Goal: Navigation & Orientation: Find specific page/section

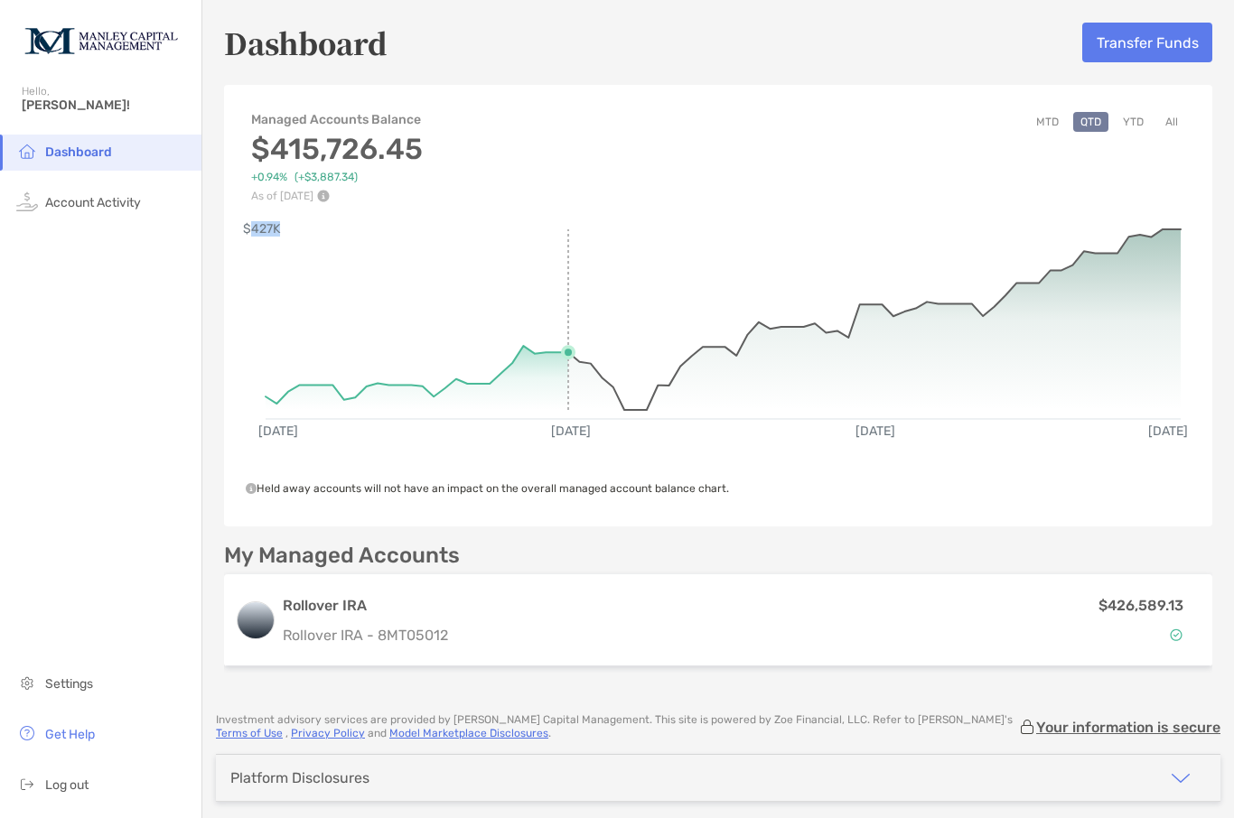
click at [570, 271] on rect at bounding box center [722, 315] width 915 height 172
click at [851, 220] on div "[DATE] [DATE] [DATE] [DATE] $427K" at bounding box center [718, 330] width 988 height 257
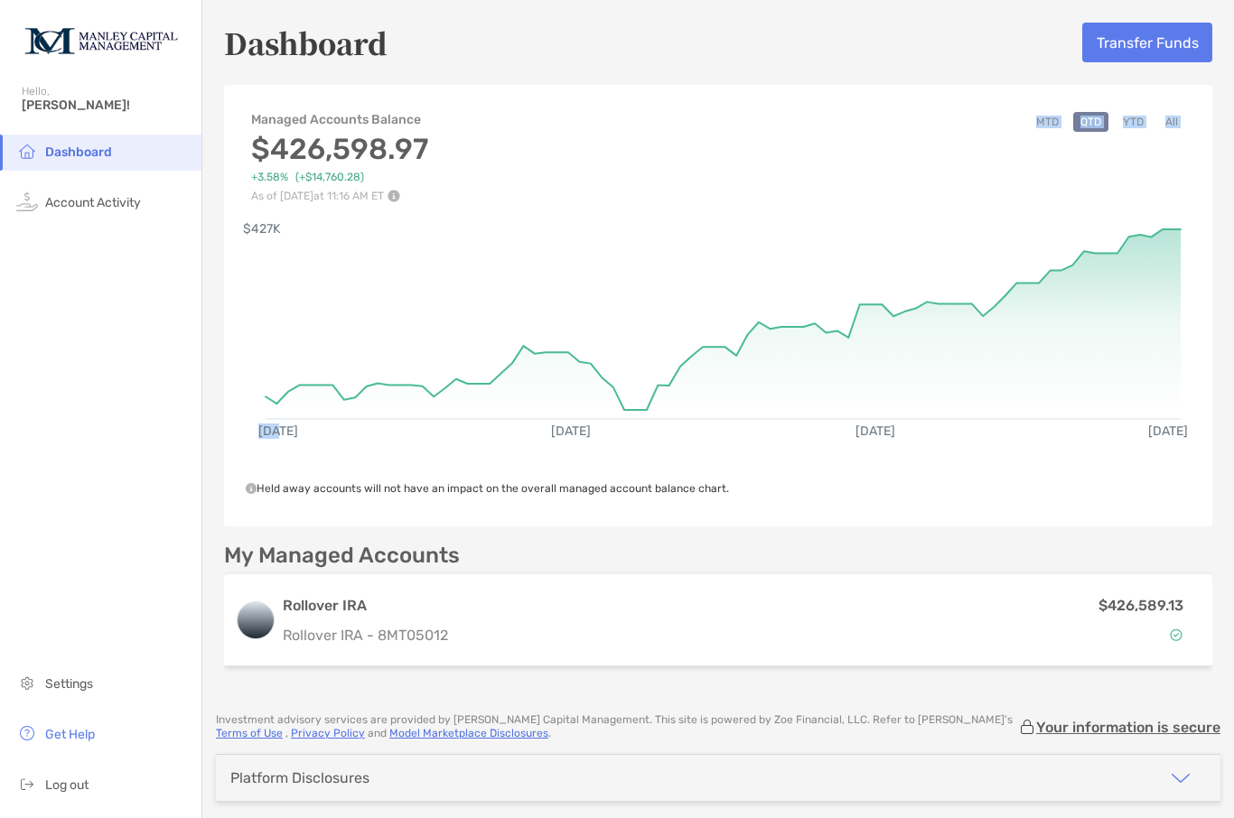
click at [160, 511] on div "Dashboard Account Activity Settings Get Help Log out" at bounding box center [100, 477] width 201 height 684
click at [86, 195] on span "Account Activity" at bounding box center [93, 202] width 96 height 15
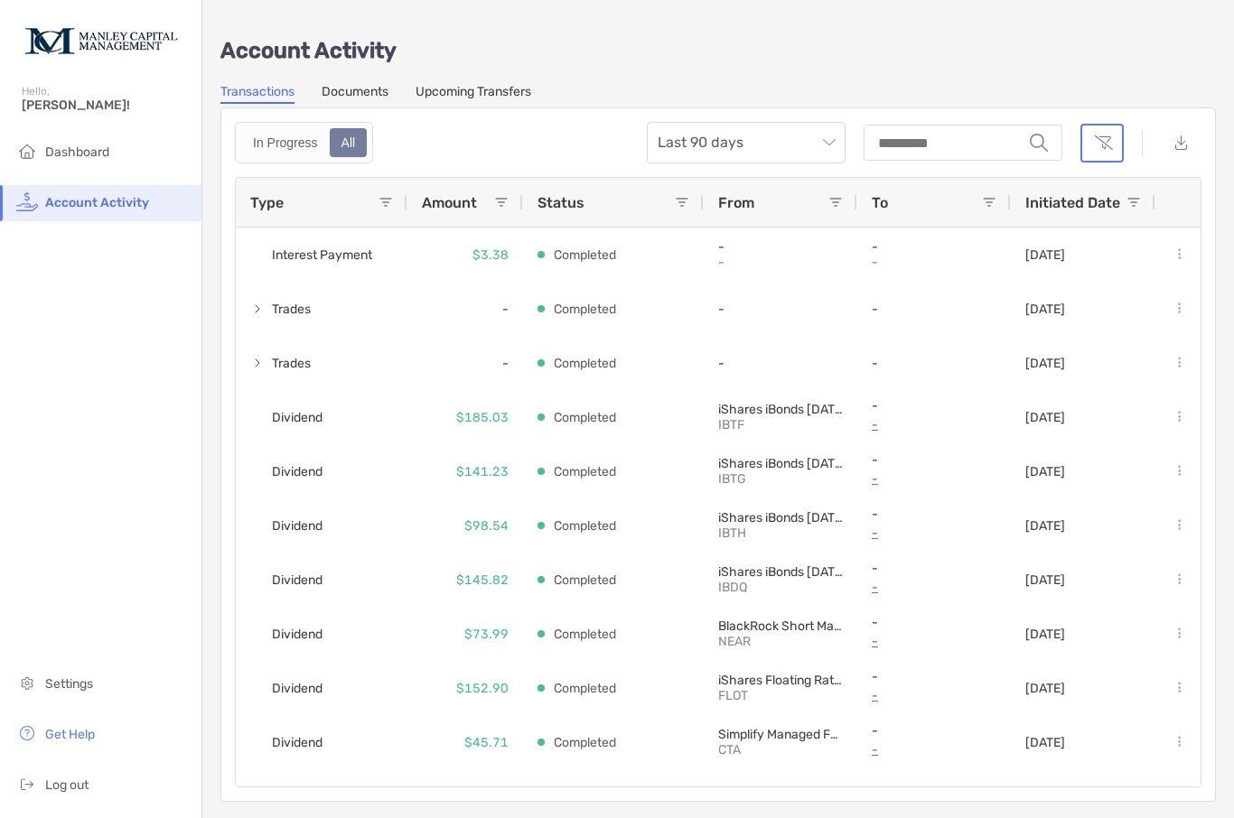
click at [363, 98] on link "Documents" at bounding box center [354, 94] width 67 height 20
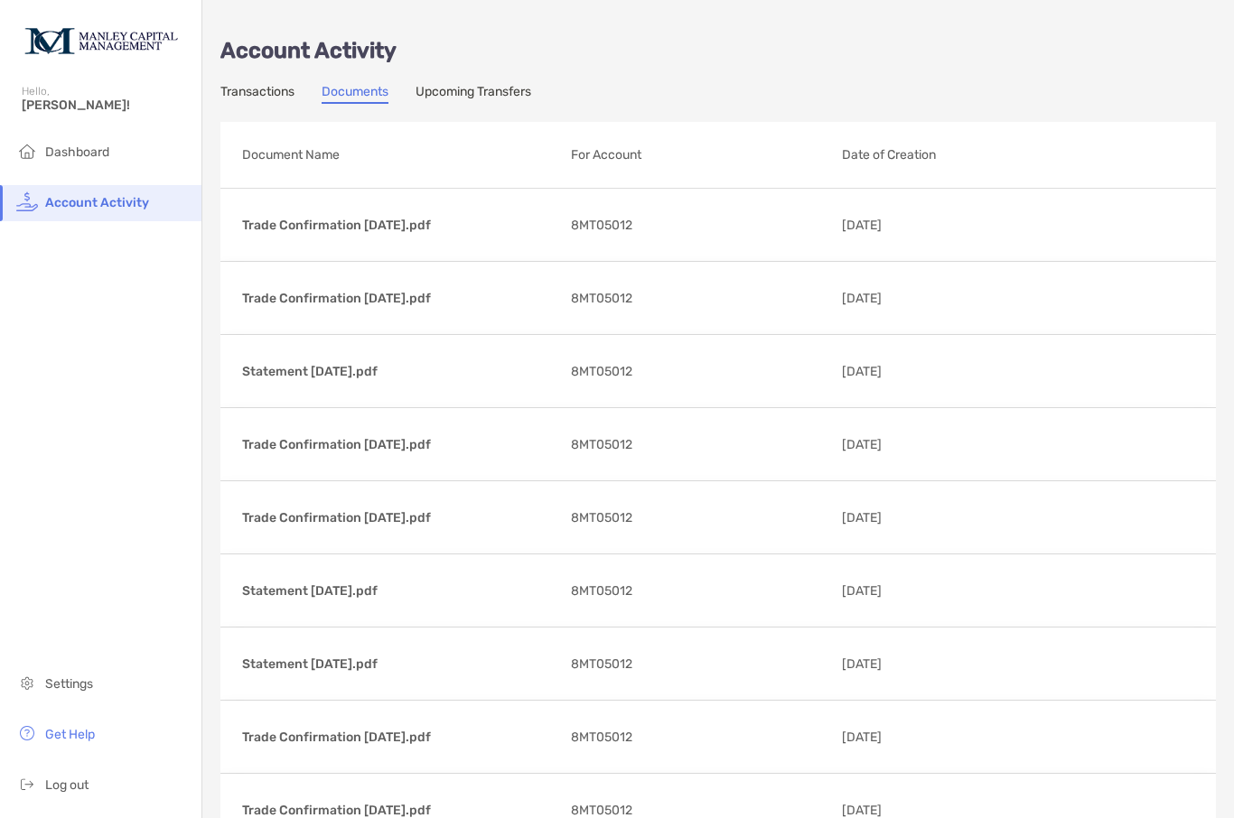
click at [68, 98] on div "Hello, [PERSON_NAME]!" at bounding box center [100, 108] width 201 height 51
click at [101, 160] on span "Dashboard" at bounding box center [77, 151] width 64 height 15
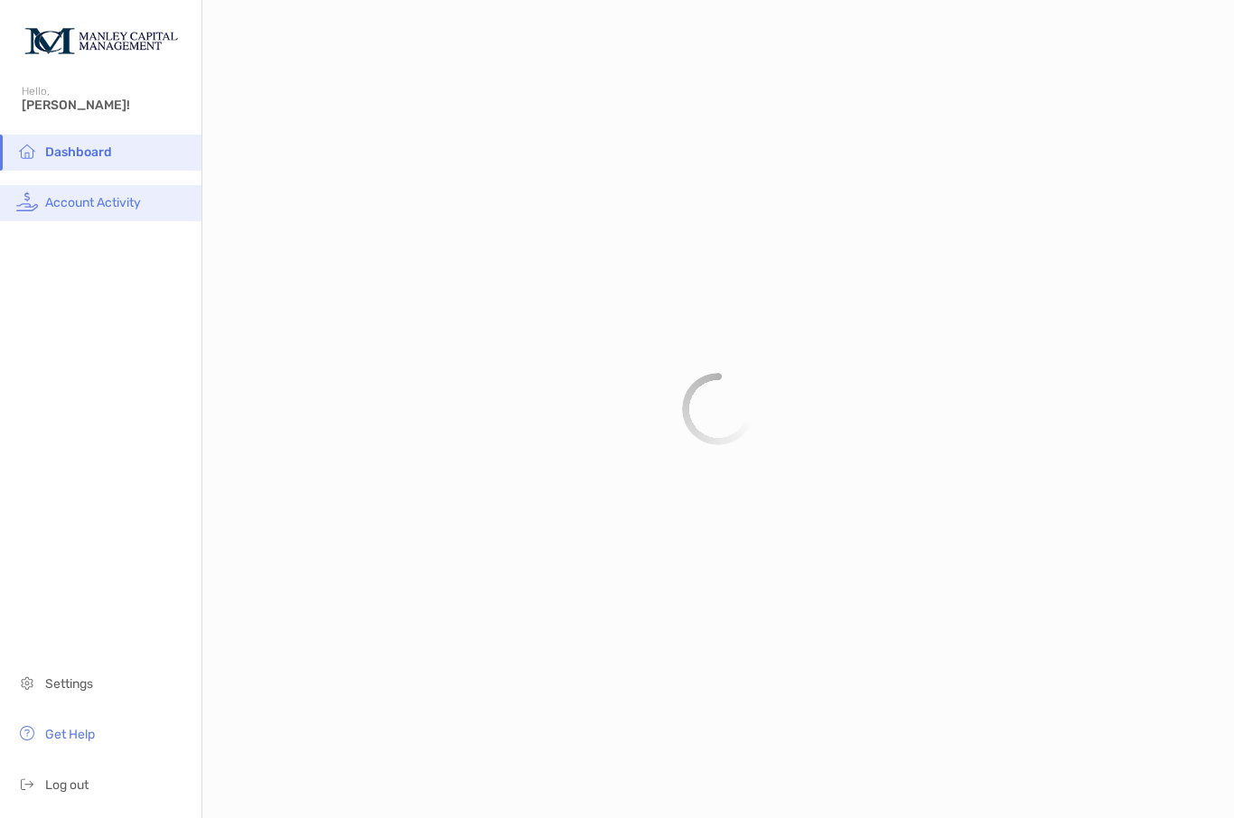
click at [100, 202] on span "Account Activity" at bounding box center [93, 202] width 96 height 15
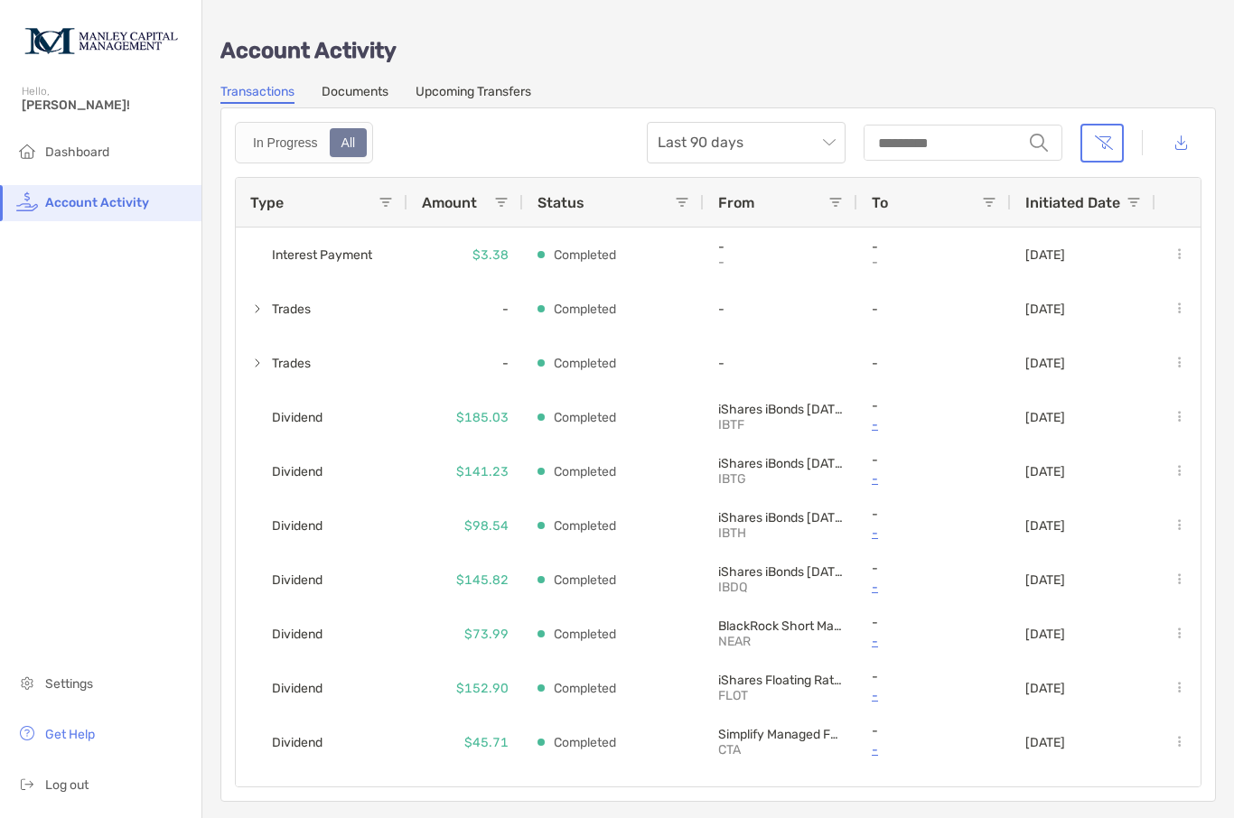
click at [1230, 780] on div "Account Activity Transactions Documents Upcoming Transfers In Progress All Last…" at bounding box center [717, 410] width 1031 height 820
click at [73, 154] on span "Dashboard" at bounding box center [77, 151] width 64 height 15
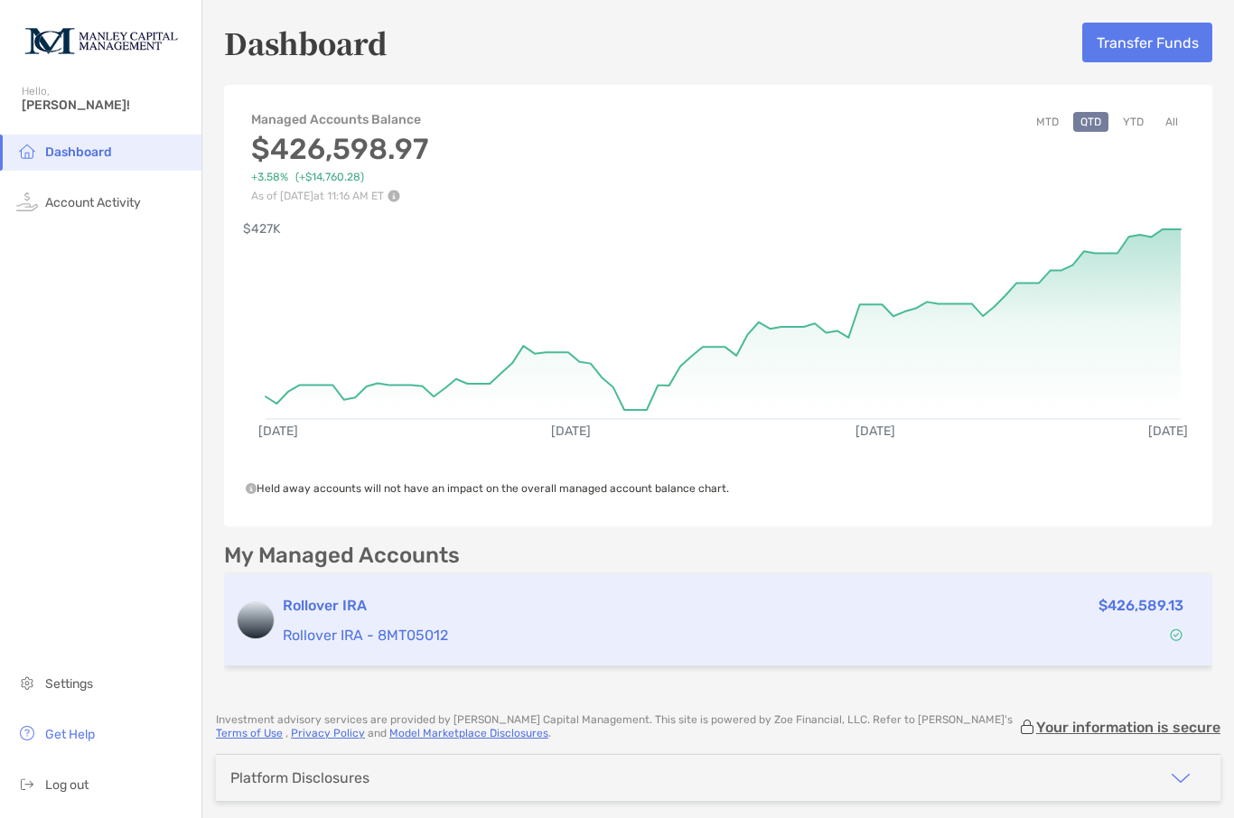
click at [340, 629] on p "Rollover IRA - 8MT05012" at bounding box center [563, 635] width 561 height 23
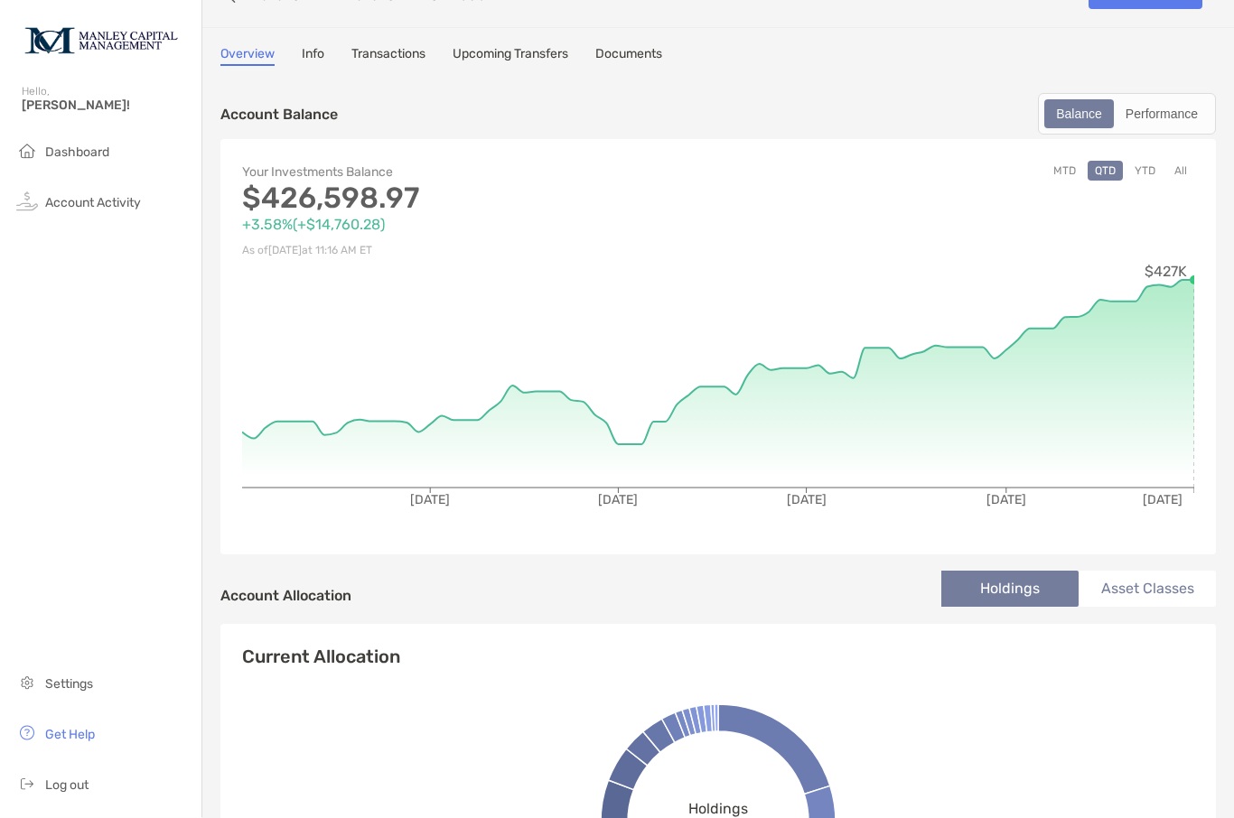
scroll to position [62, 0]
click at [77, 787] on span "Log out" at bounding box center [66, 785] width 43 height 15
